Goal: Transaction & Acquisition: Purchase product/service

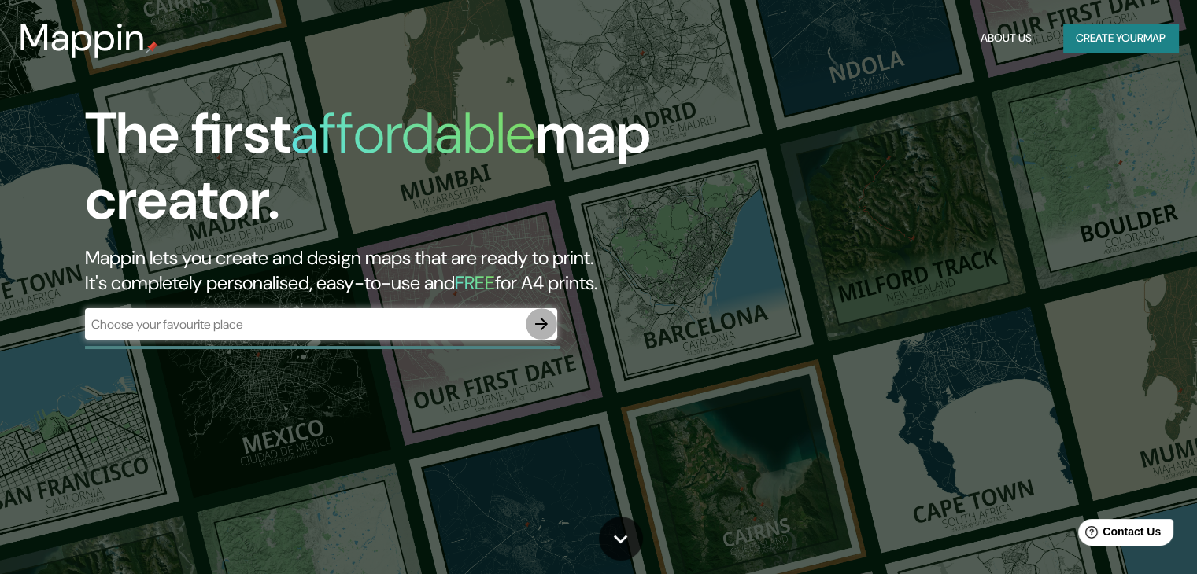
click at [541, 330] on icon "button" at bounding box center [541, 324] width 19 height 19
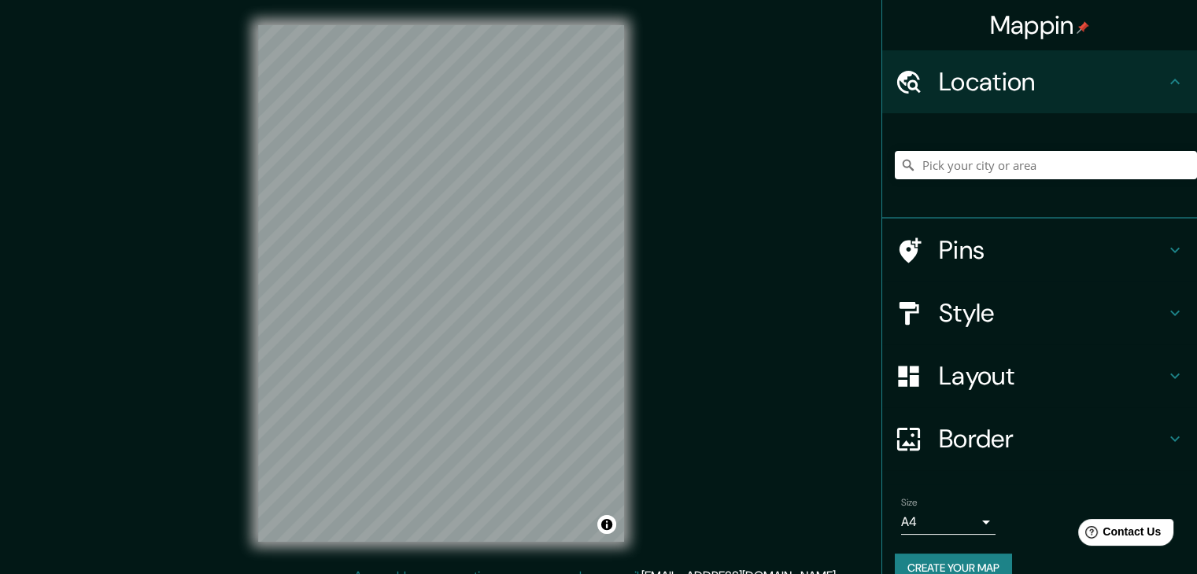
click at [1165, 256] on icon at bounding box center [1174, 250] width 19 height 19
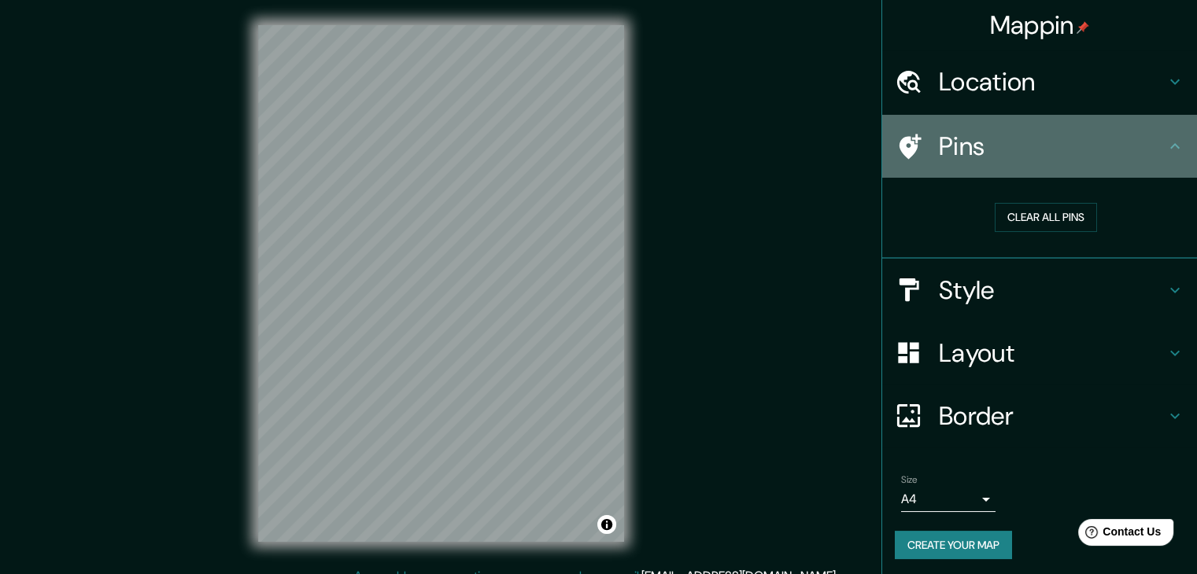
click at [1167, 153] on icon at bounding box center [1174, 146] width 19 height 19
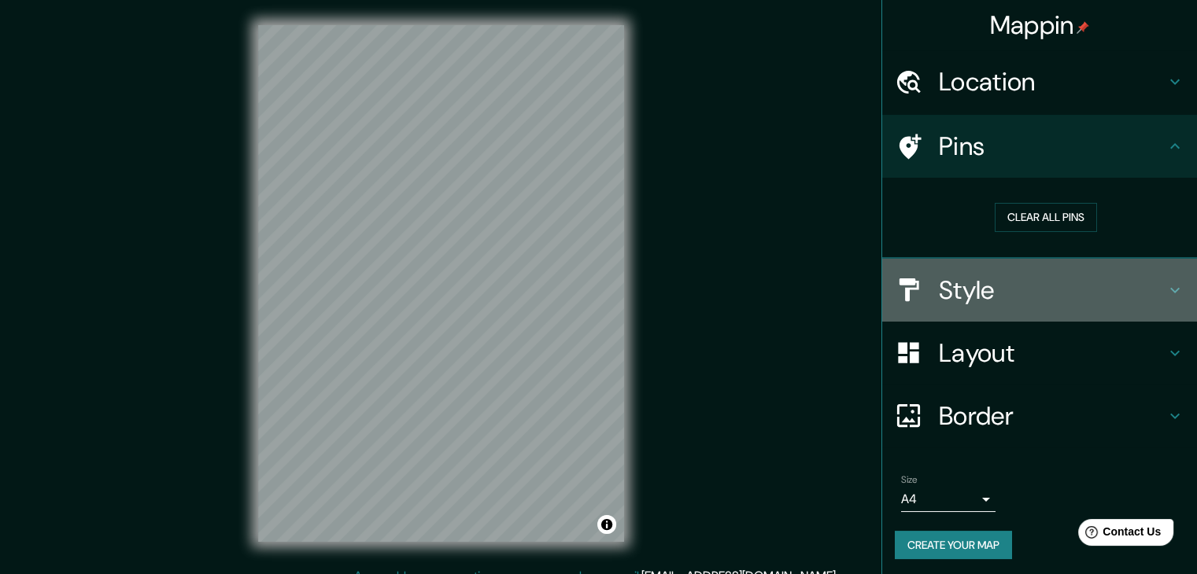
click at [1165, 288] on icon at bounding box center [1174, 290] width 19 height 19
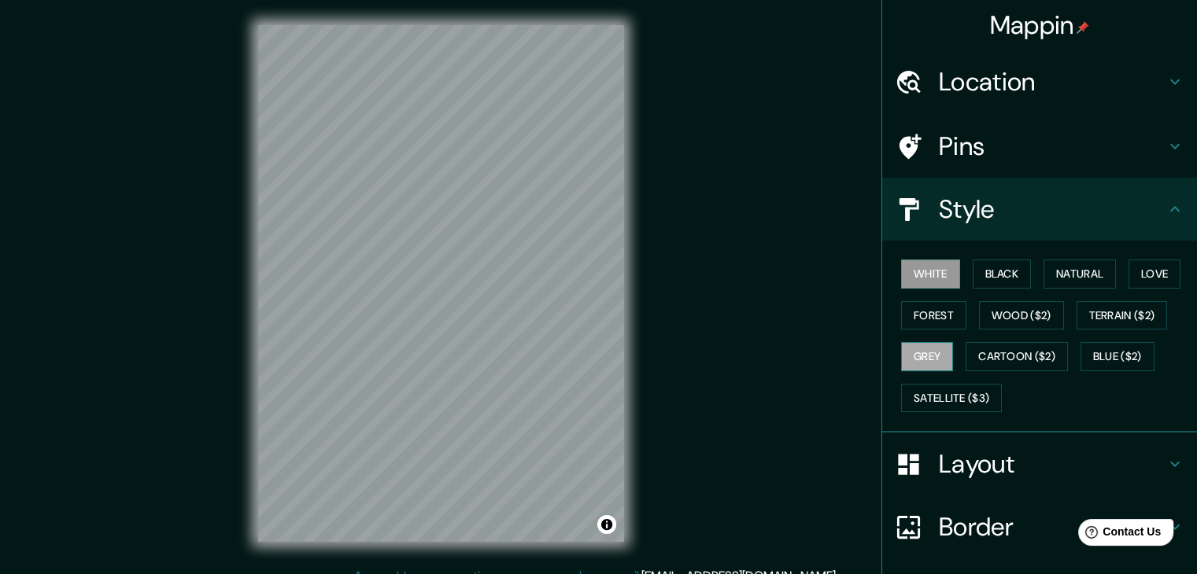
click at [909, 363] on button "Grey" at bounding box center [927, 356] width 52 height 29
click at [938, 394] on button "Satellite ($3)" at bounding box center [951, 398] width 101 height 29
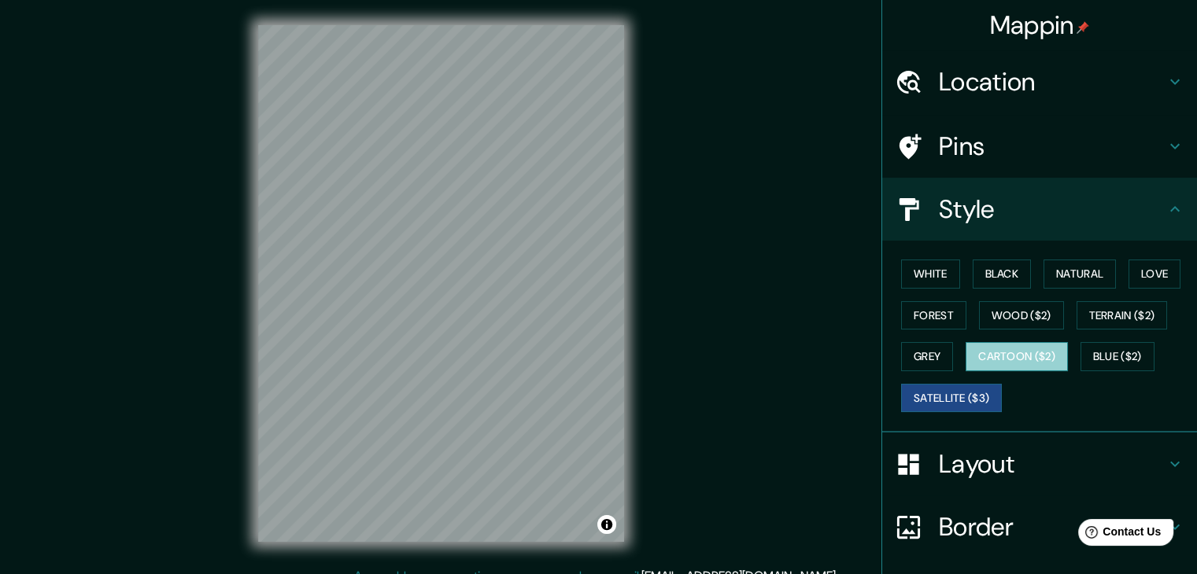
click at [1001, 354] on button "Cartoon ($2)" at bounding box center [1016, 356] width 102 height 29
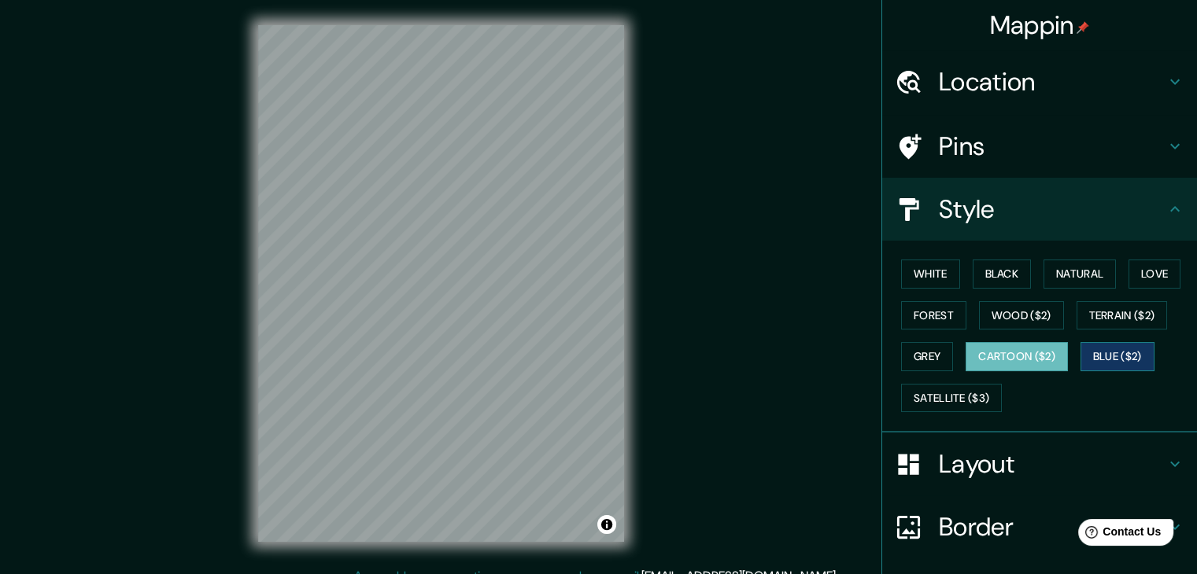
click at [1112, 360] on button "Blue ($2)" at bounding box center [1117, 356] width 74 height 29
click at [1135, 326] on button "Terrain ($2)" at bounding box center [1121, 315] width 91 height 29
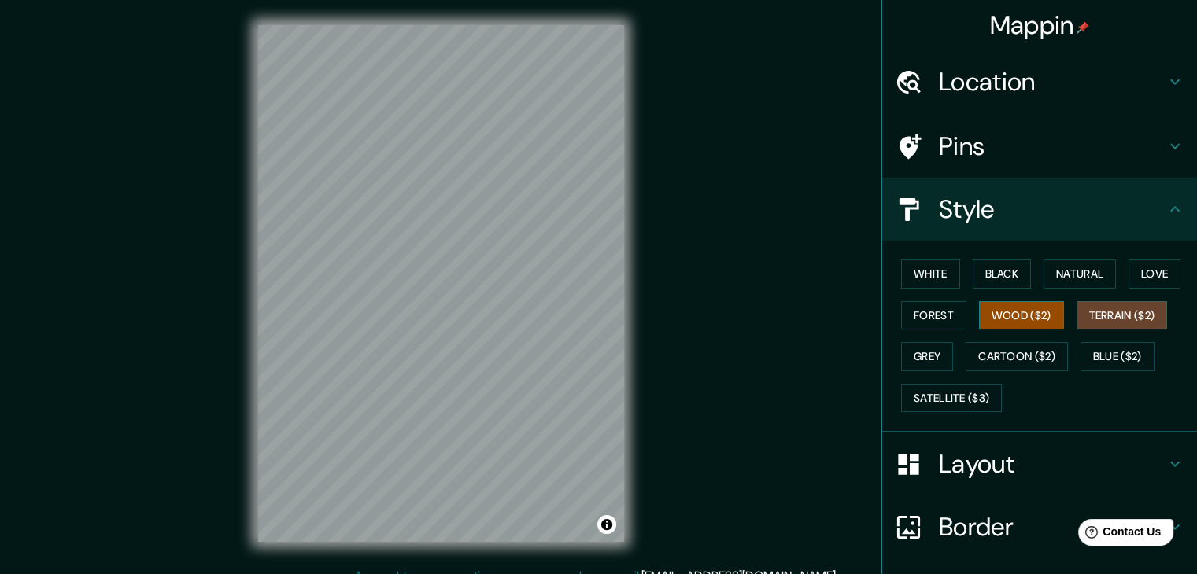
click at [1019, 319] on button "Wood ($2)" at bounding box center [1021, 315] width 85 height 29
click at [939, 324] on button "Forest" at bounding box center [933, 315] width 65 height 29
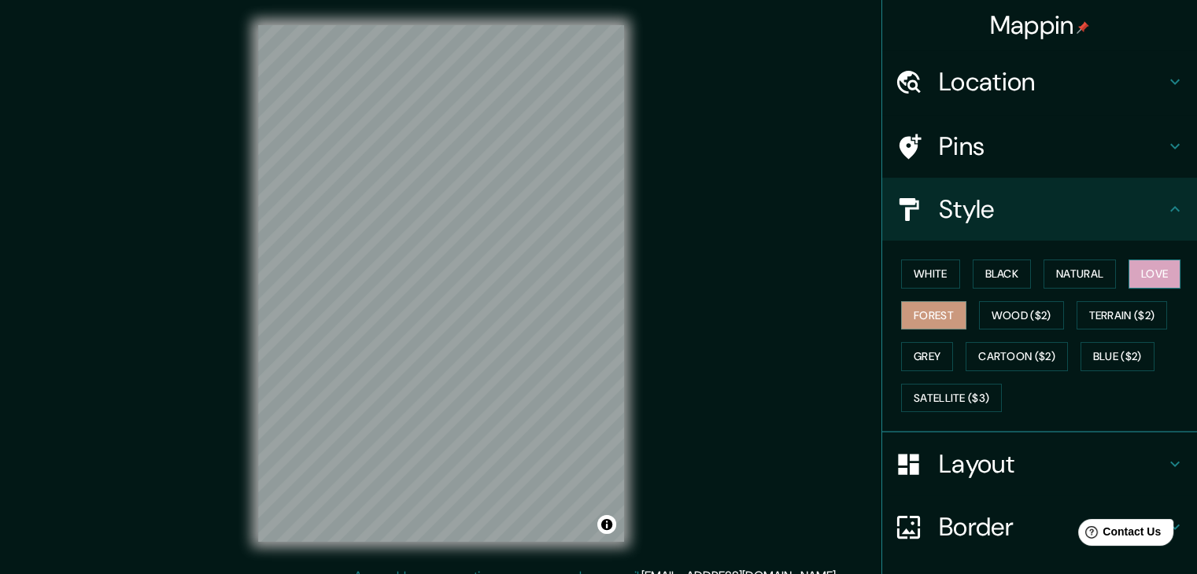
click at [1145, 275] on button "Love" at bounding box center [1154, 274] width 52 height 29
click at [1064, 276] on button "Natural" at bounding box center [1079, 274] width 72 height 29
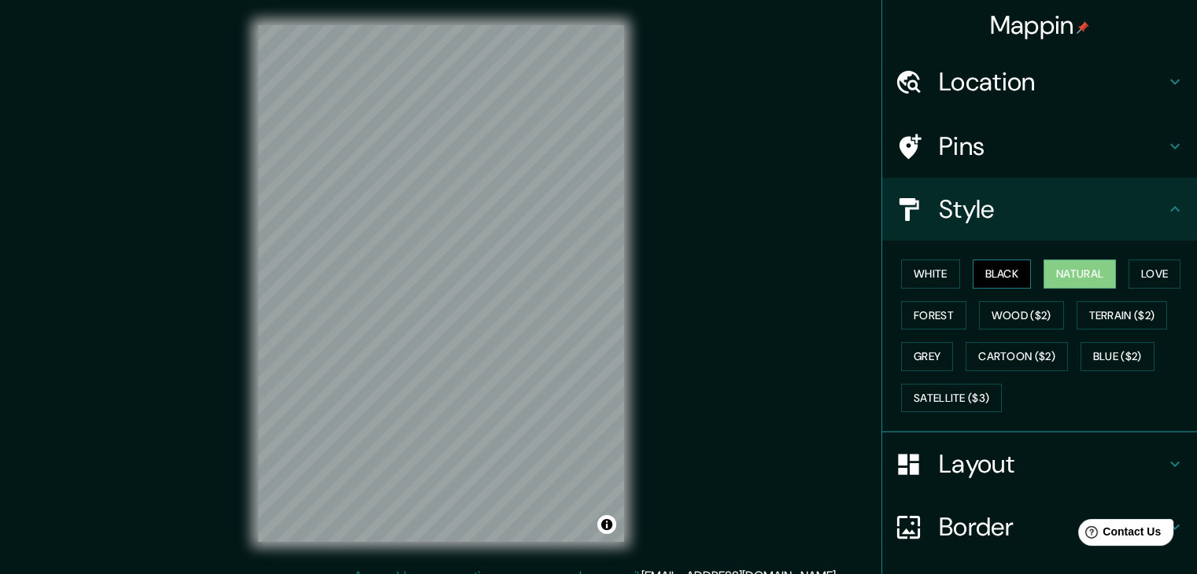
click at [1012, 271] on button "Black" at bounding box center [1001, 274] width 59 height 29
click at [1048, 278] on button "Natural" at bounding box center [1079, 274] width 72 height 29
click at [932, 278] on button "White" at bounding box center [930, 274] width 59 height 29
click at [1152, 226] on div "Style" at bounding box center [1039, 209] width 315 height 63
click at [1165, 212] on icon at bounding box center [1174, 209] width 19 height 19
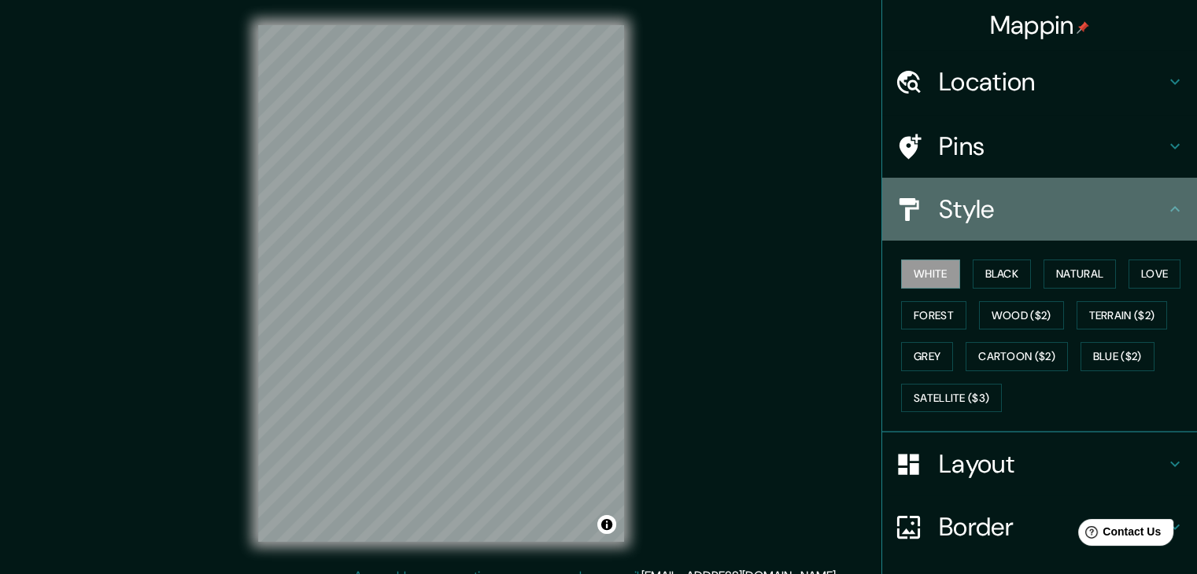
click at [1168, 219] on div "Style" at bounding box center [1039, 209] width 315 height 63
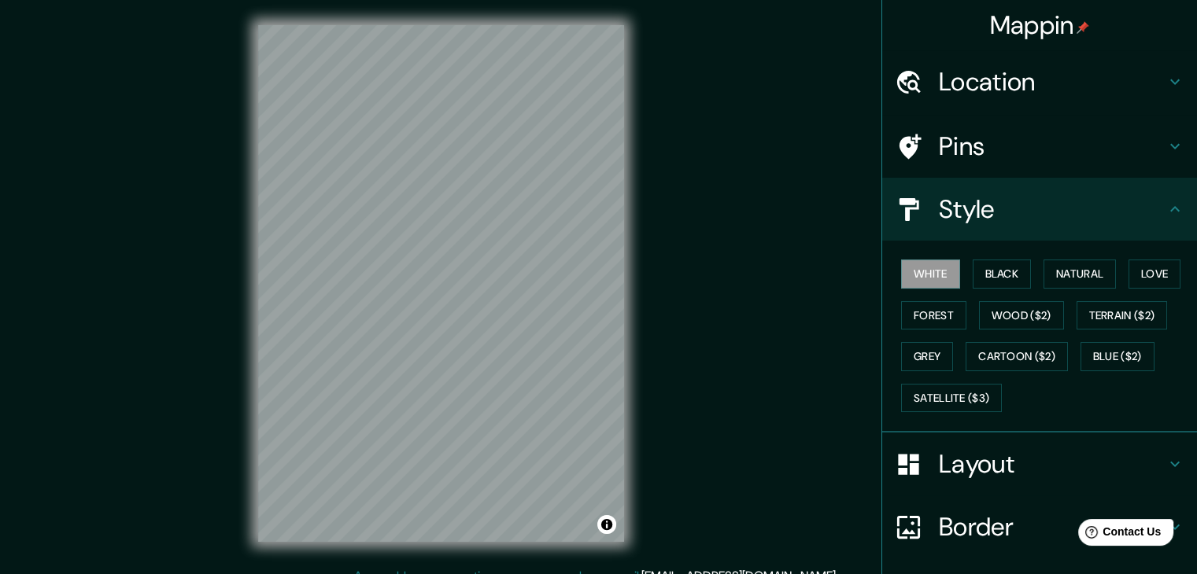
click at [1152, 456] on h4 "Layout" at bounding box center [1052, 463] width 227 height 31
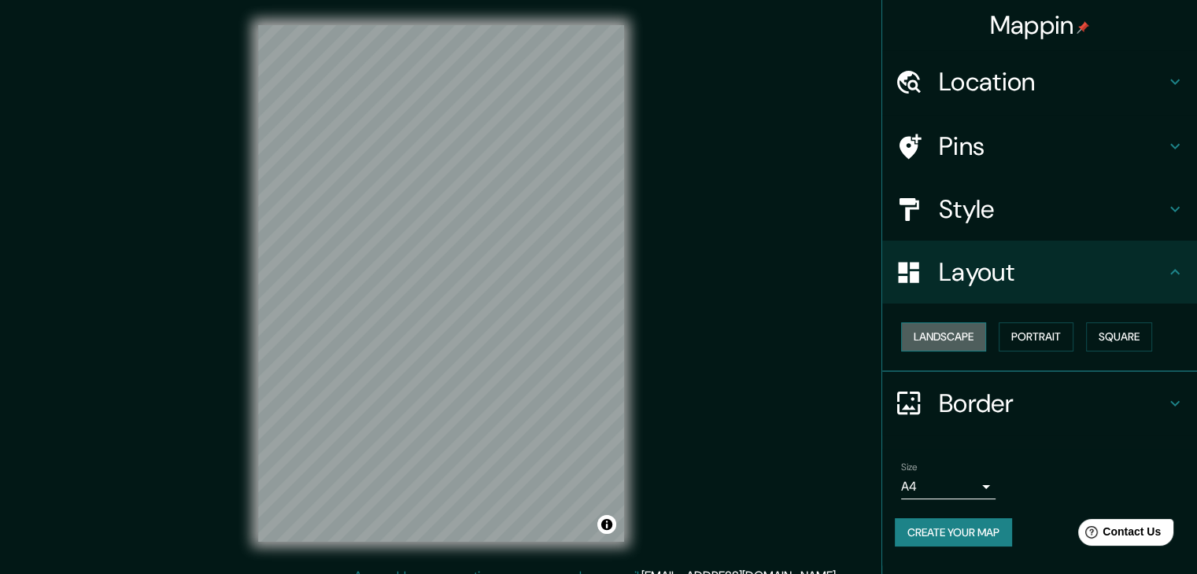
click at [983, 336] on button "Landscape" at bounding box center [943, 337] width 85 height 29
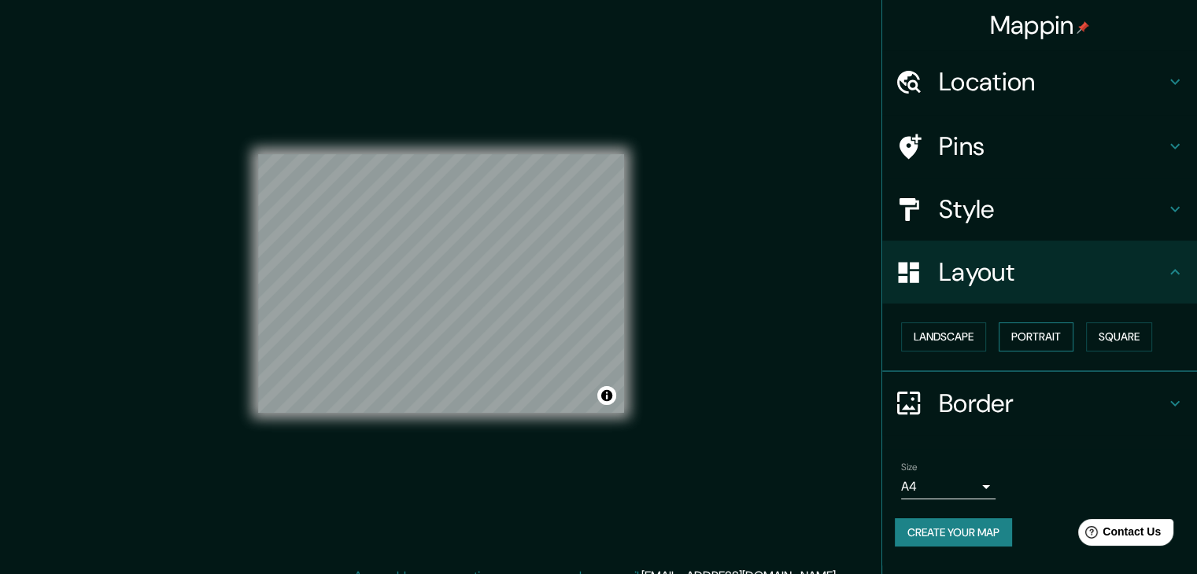
click at [1027, 338] on button "Portrait" at bounding box center [1035, 337] width 75 height 29
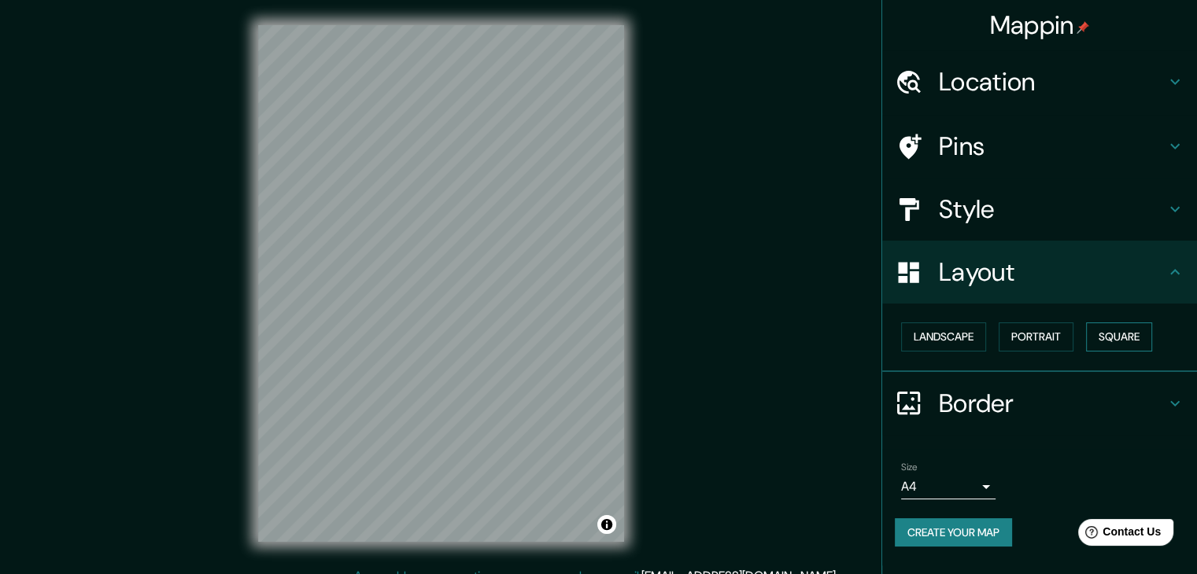
click at [1121, 341] on button "Square" at bounding box center [1119, 337] width 66 height 29
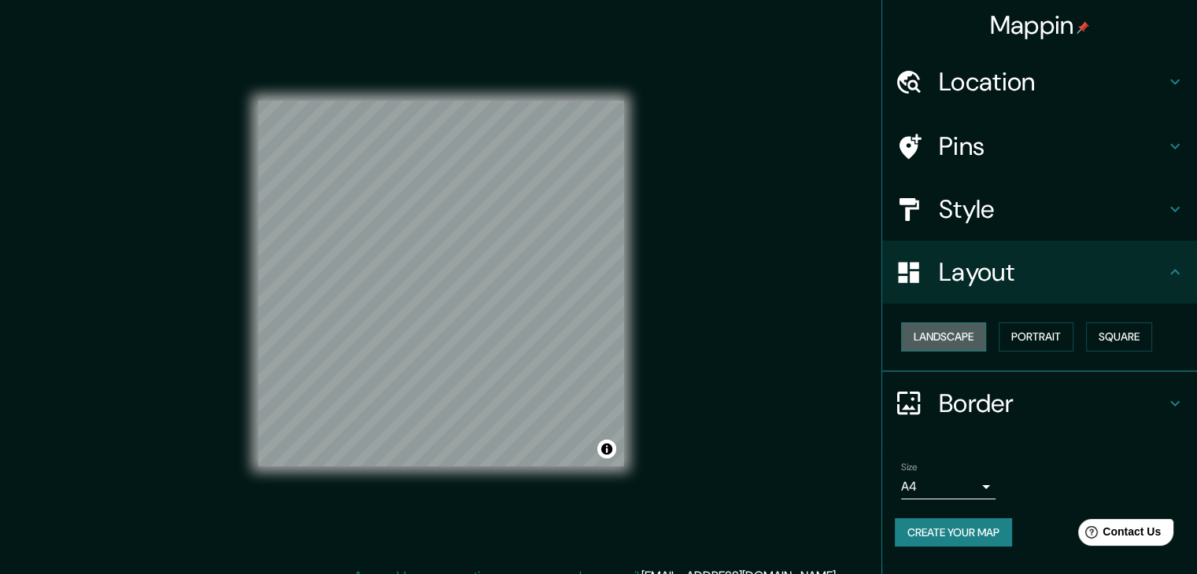
click at [962, 325] on button "Landscape" at bounding box center [943, 337] width 85 height 29
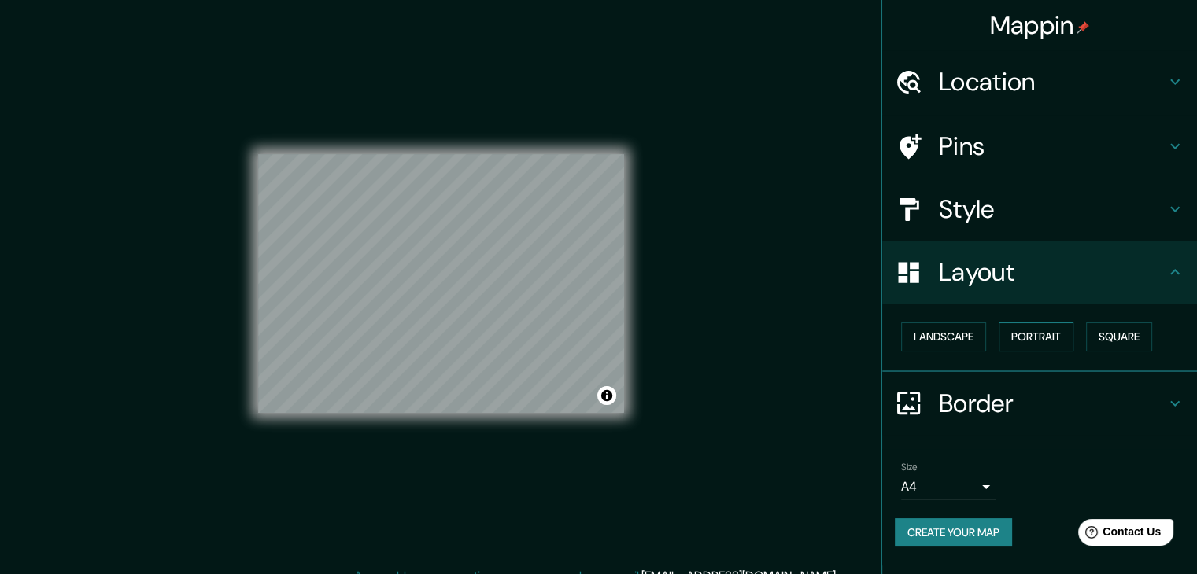
click at [1061, 323] on button "Portrait" at bounding box center [1035, 337] width 75 height 29
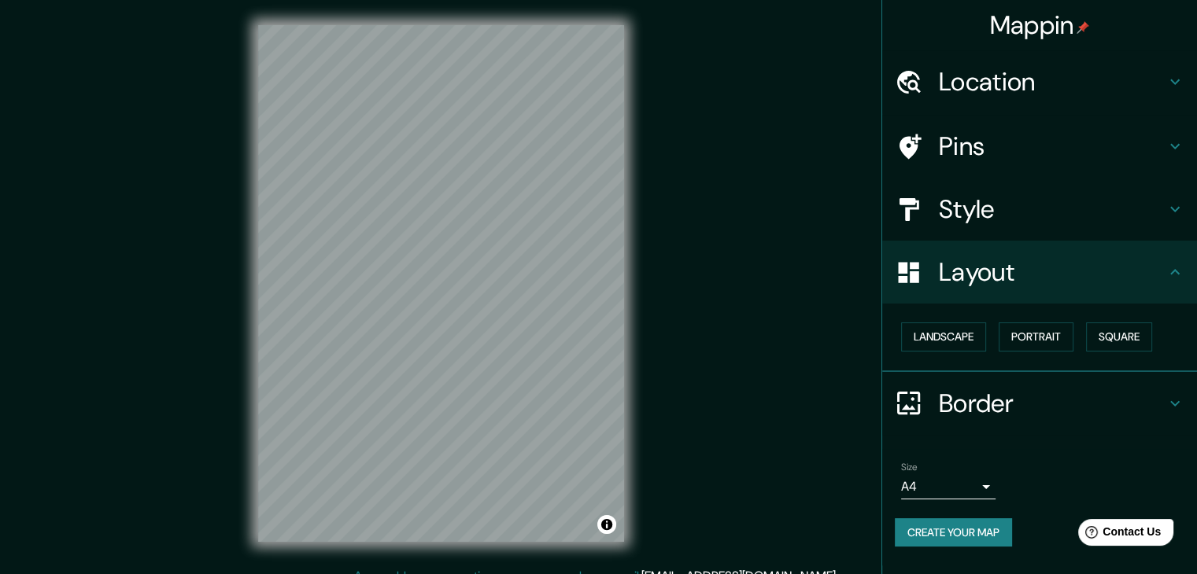
click at [1173, 289] on div "Layout" at bounding box center [1039, 272] width 315 height 63
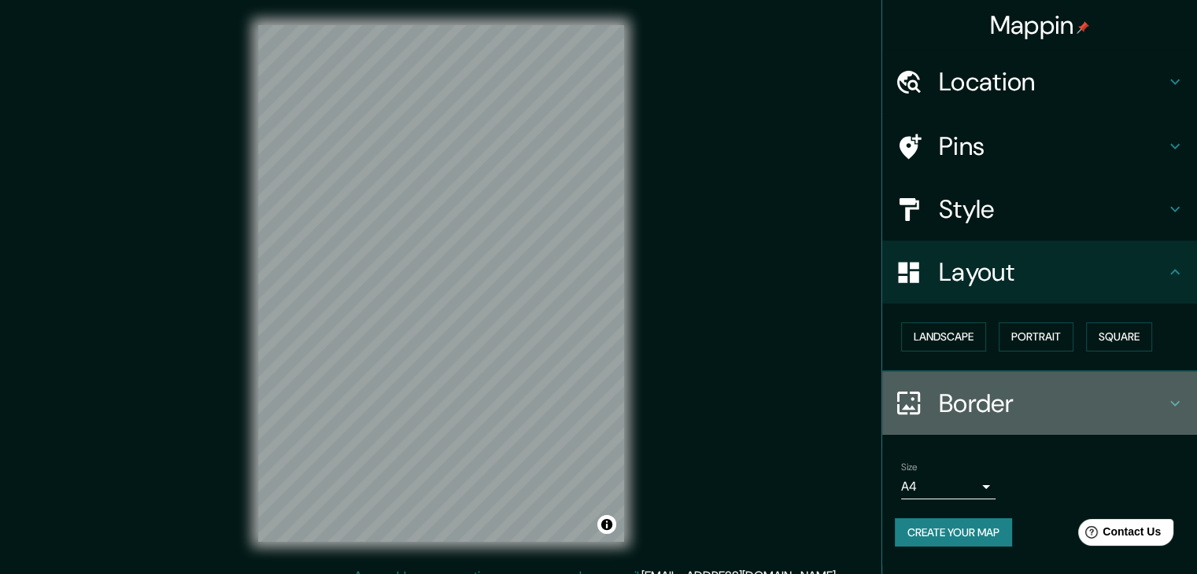
drag, startPoint x: 1178, startPoint y: 404, endPoint x: 1167, endPoint y: 402, distance: 10.5
click at [1178, 404] on icon at bounding box center [1174, 403] width 19 height 19
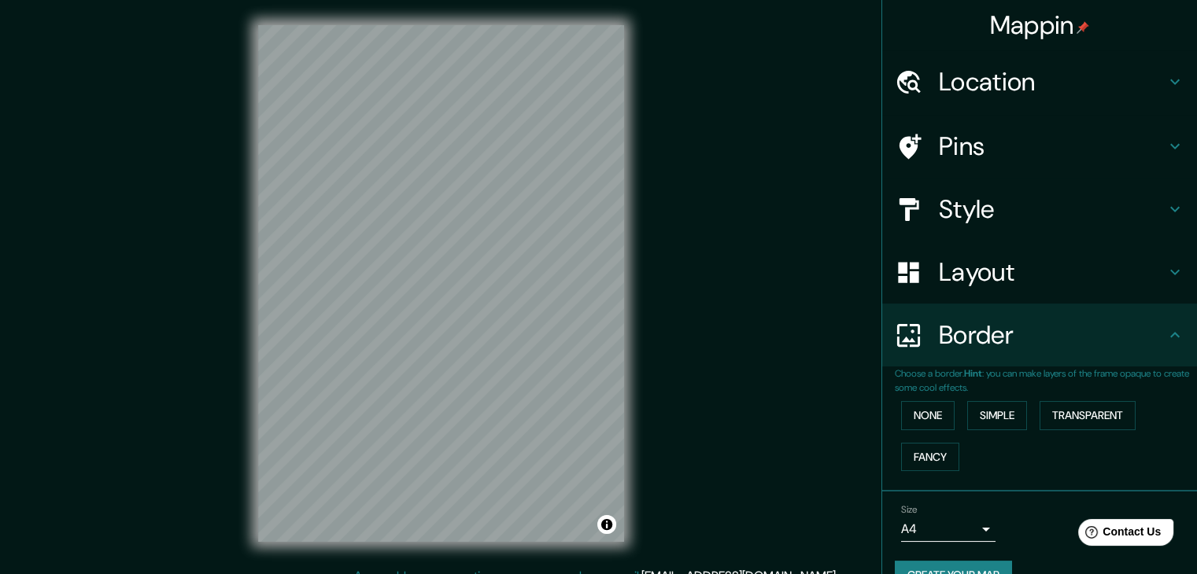
click at [1152, 317] on div "Border" at bounding box center [1039, 335] width 315 height 63
click at [960, 222] on h4 "Style" at bounding box center [1052, 209] width 227 height 31
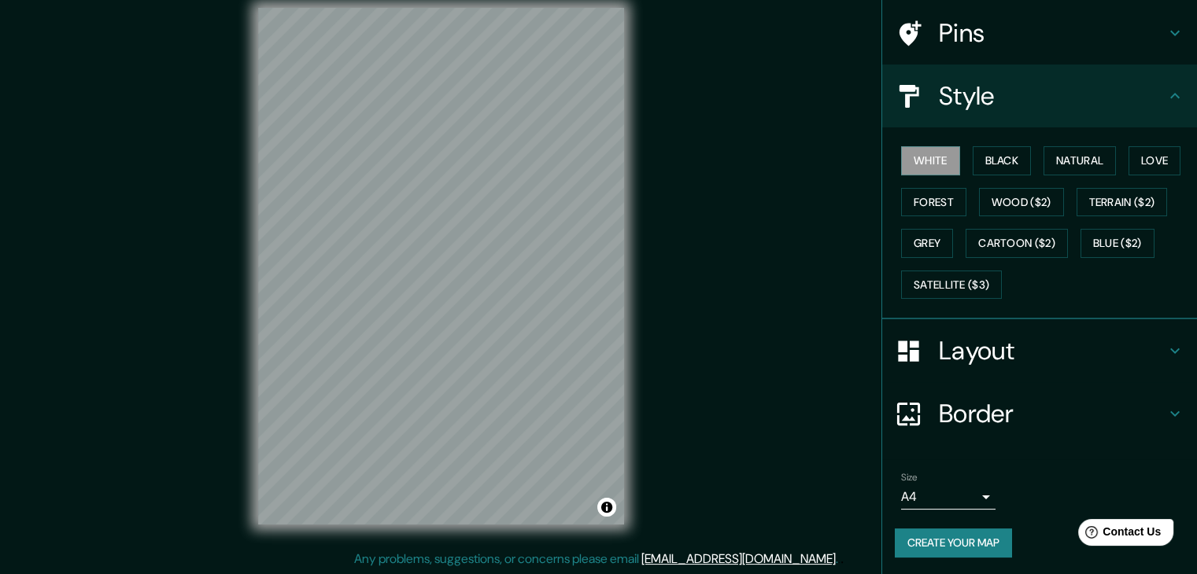
scroll to position [18, 0]
